Goal: Entertainment & Leisure: Consume media (video, audio)

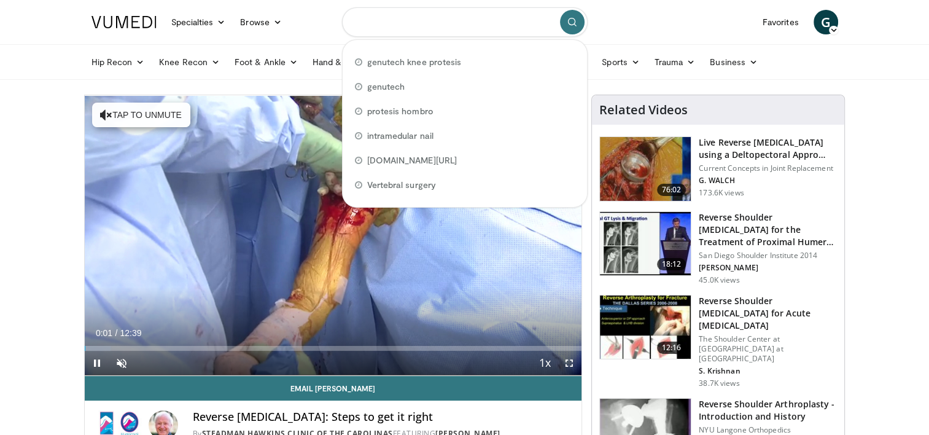
drag, startPoint x: 489, startPoint y: 27, endPoint x: 352, endPoint y: 18, distance: 137.3
click at [352, 18] on input "Search topics, interventions" at bounding box center [465, 21] width 246 height 29
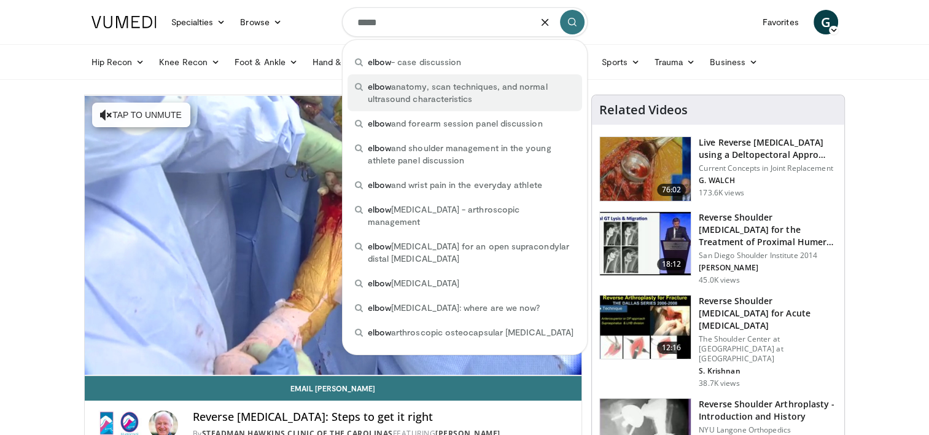
click at [410, 86] on span "elbow anatomy, scan techniques, and normal ultrasound characteristics" at bounding box center [471, 92] width 207 height 25
type input "**********"
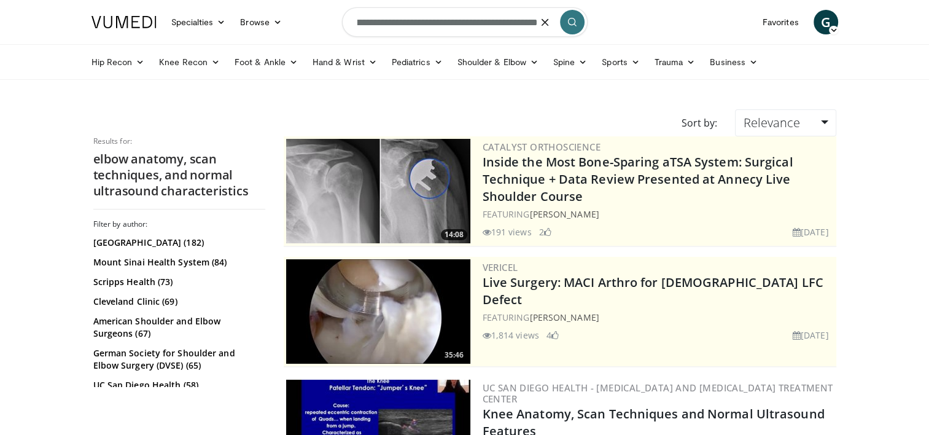
scroll to position [0, 135]
drag, startPoint x: 359, startPoint y: 23, endPoint x: 545, endPoint y: 44, distance: 188.0
click at [545, 44] on header "Specialties Adult & Family Medicine Allergy, [MEDICAL_DATA], Immunology Anesthe…" at bounding box center [464, 40] width 929 height 80
click at [211, 63] on icon at bounding box center [215, 62] width 9 height 9
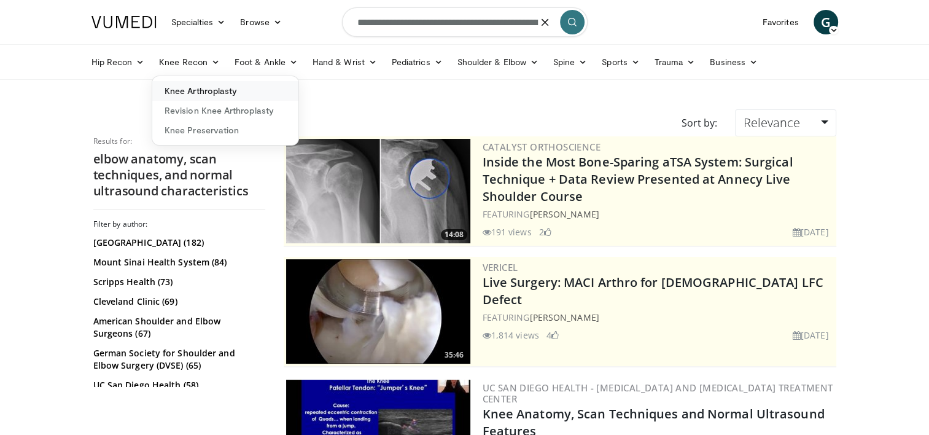
click at [212, 84] on link "Knee Arthroplasty" at bounding box center [225, 91] width 146 height 20
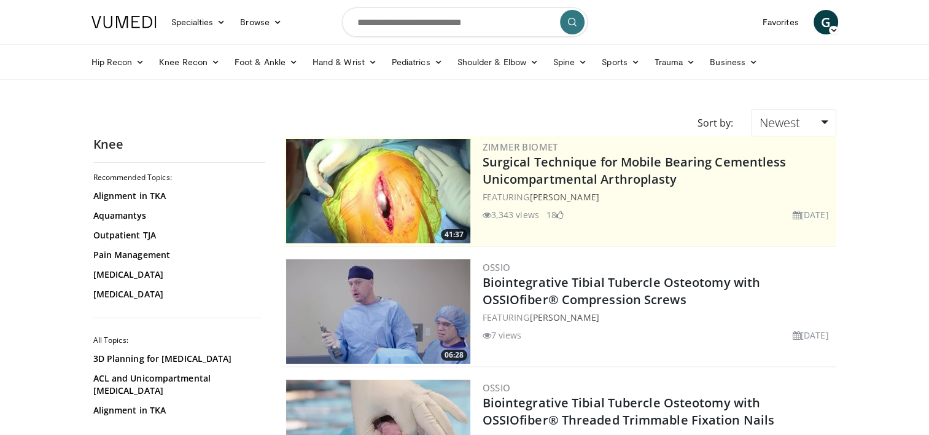
click at [402, 203] on img at bounding box center [378, 191] width 184 height 104
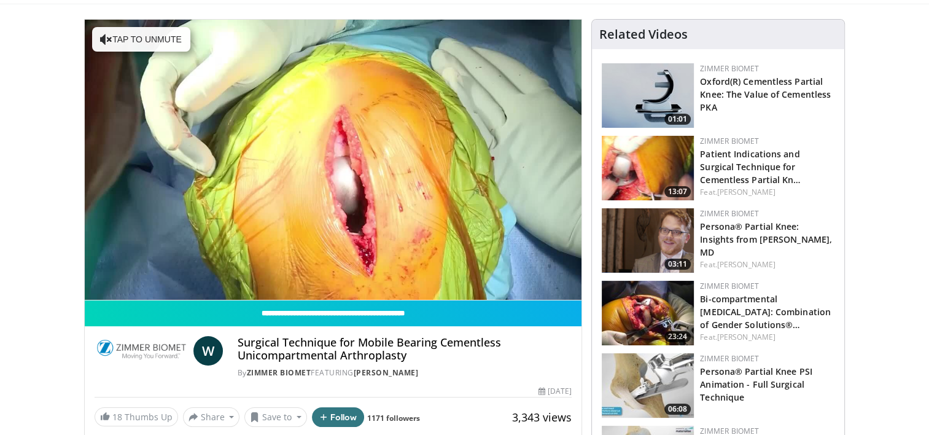
scroll to position [76, 0]
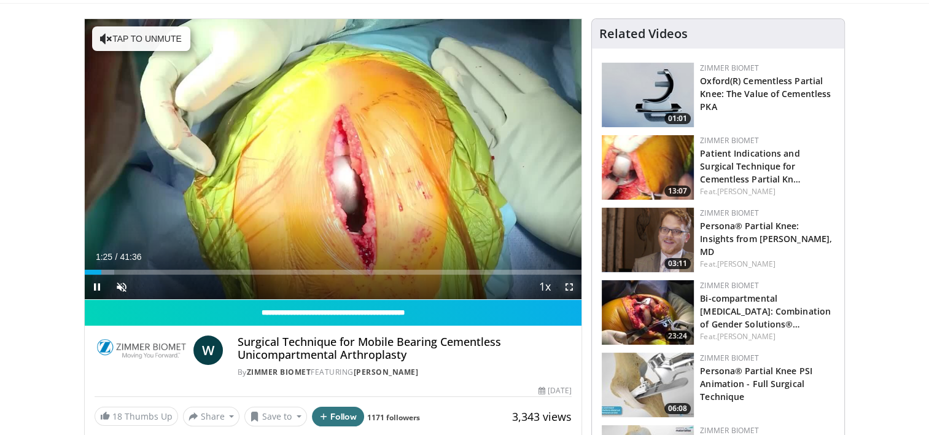
click at [565, 291] on span "Video Player" at bounding box center [569, 287] width 25 height 25
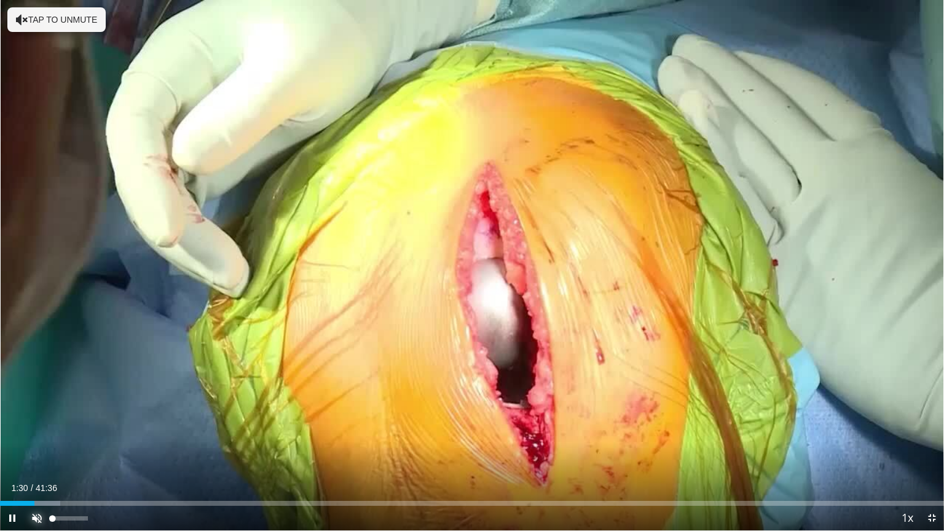
click at [33, 434] on span "Video Player" at bounding box center [37, 518] width 25 height 25
click at [64, 434] on div "Current Time 1:33 / Duration 41:36 Pause Skip Backward Skip Forward Mute Loaded…" at bounding box center [472, 518] width 944 height 25
click at [93, 434] on div "Mute 100%" at bounding box center [68, 518] width 86 height 25
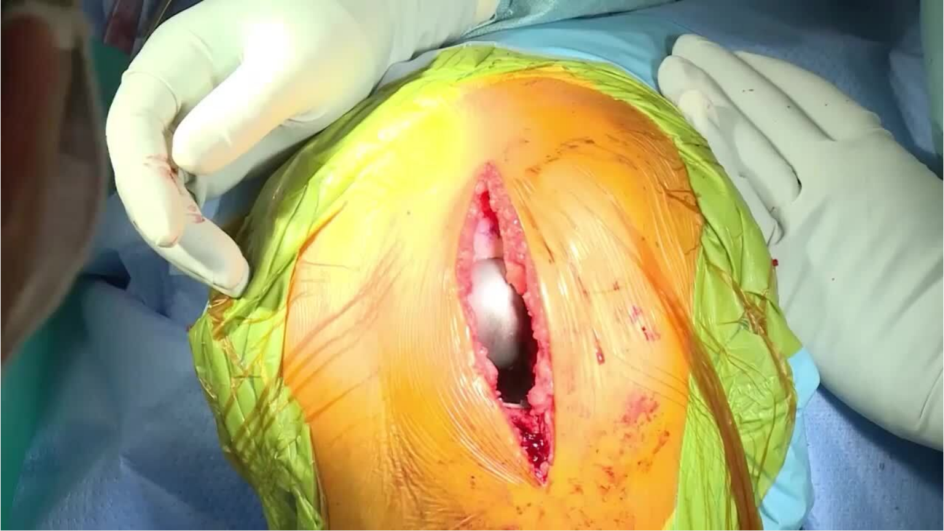
click at [929, 434] on div "10 seconds Tap to unmute" at bounding box center [472, 265] width 944 height 530
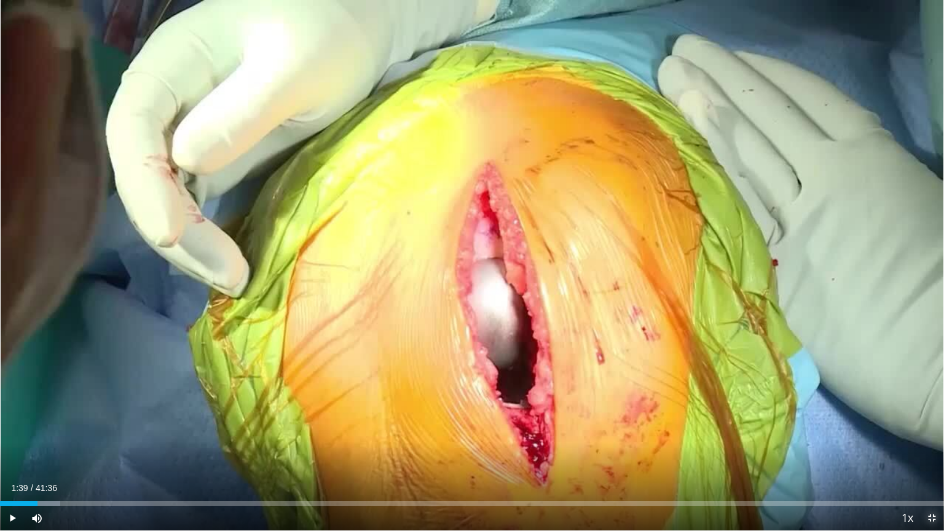
click at [928, 434] on span "Video Player" at bounding box center [931, 518] width 25 height 25
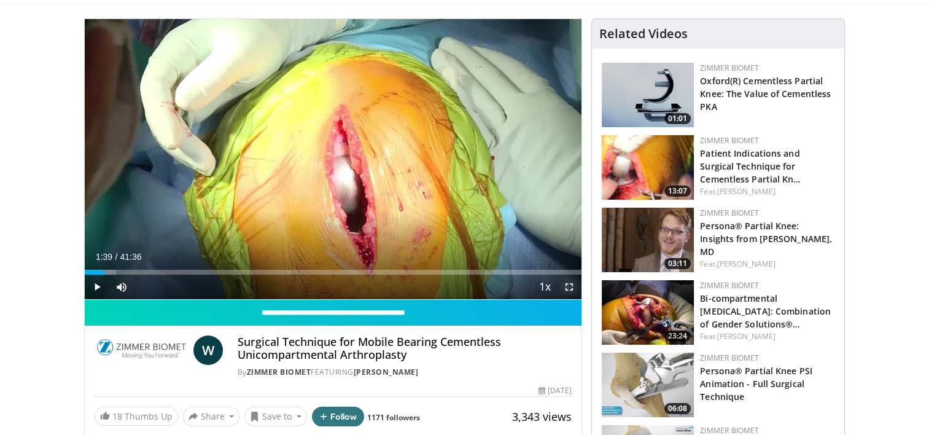
click at [568, 287] on span "Video Player" at bounding box center [569, 287] width 25 height 25
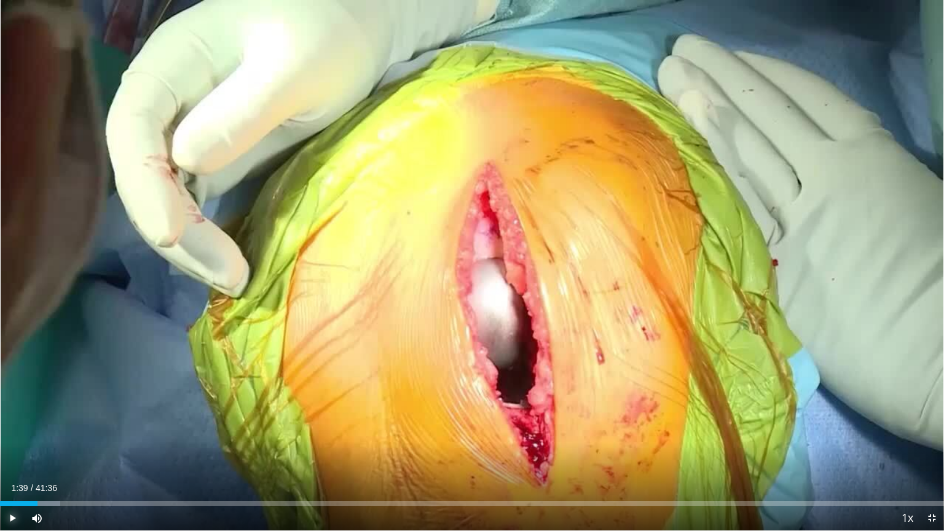
click at [12, 434] on span "Video Player" at bounding box center [12, 518] width 25 height 25
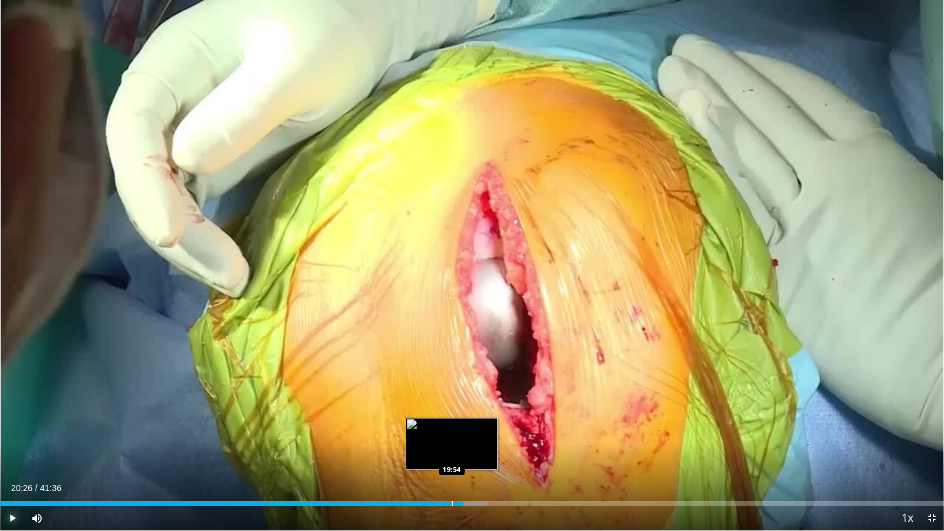
click at [452, 434] on div "Progress Bar" at bounding box center [451, 503] width 1 height 5
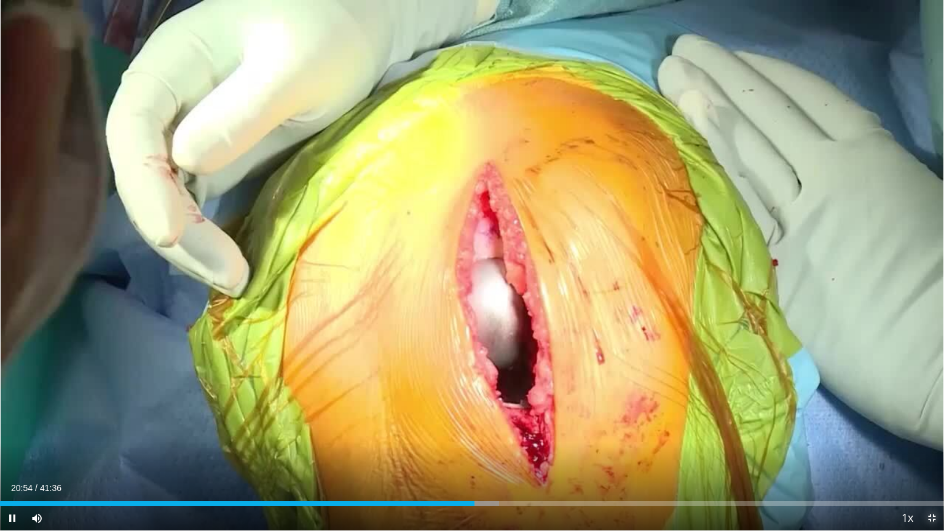
click at [929, 434] on span "Video Player" at bounding box center [931, 518] width 25 height 25
